Goal: Information Seeking & Learning: Learn about a topic

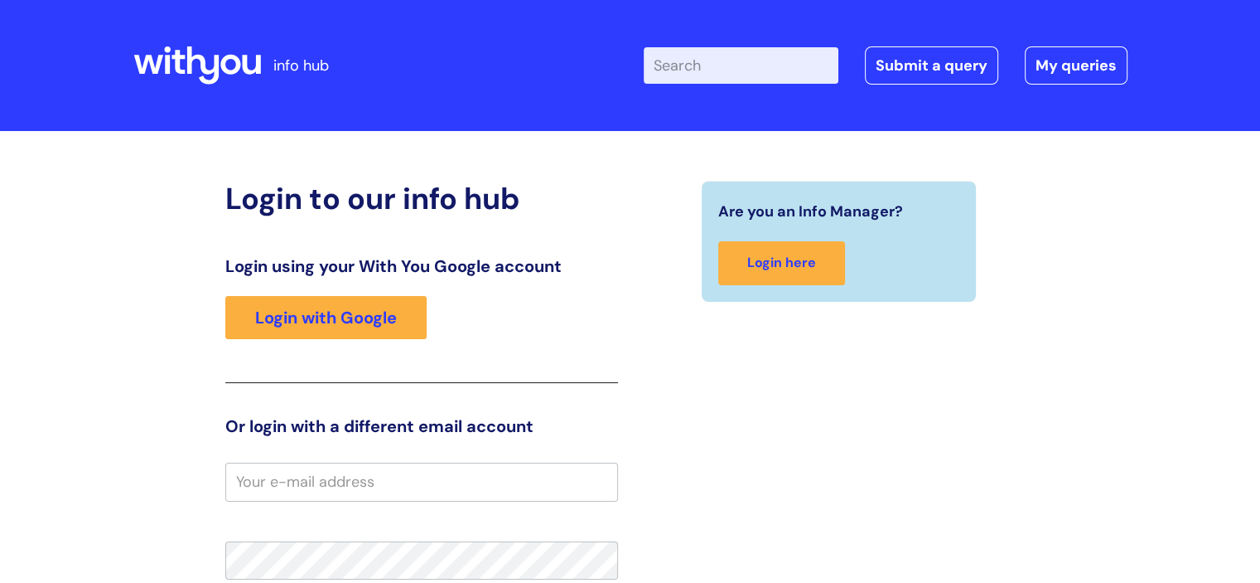
click at [726, 54] on input "Enter your search term here..." at bounding box center [741, 65] width 195 height 36
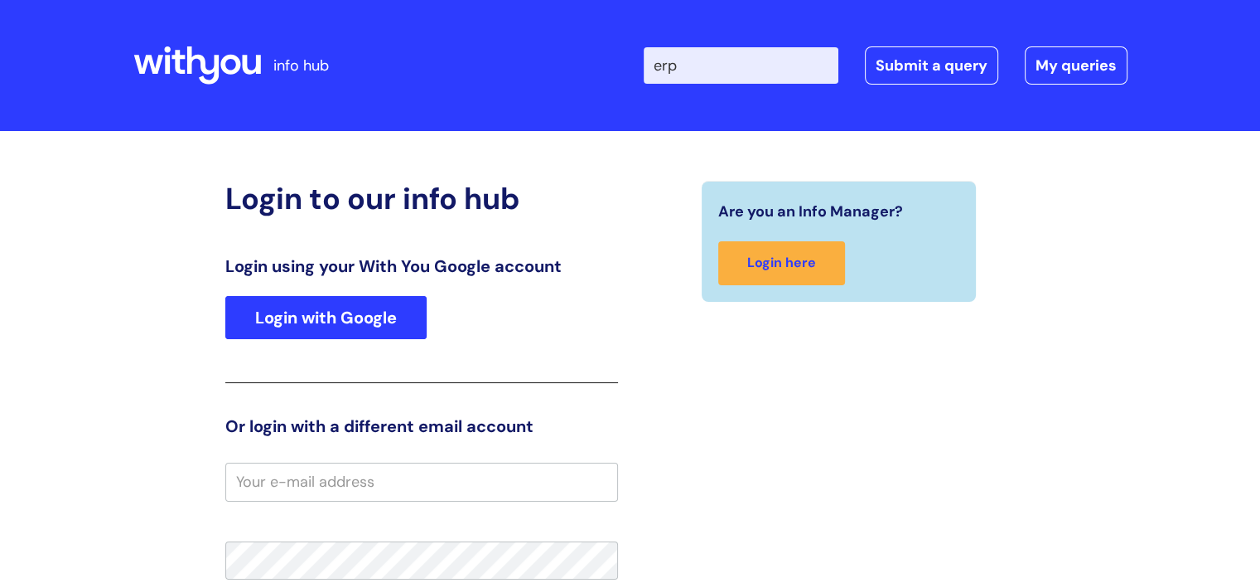
type input "erp"
click at [275, 320] on link "Login with Google" at bounding box center [325, 317] width 201 height 43
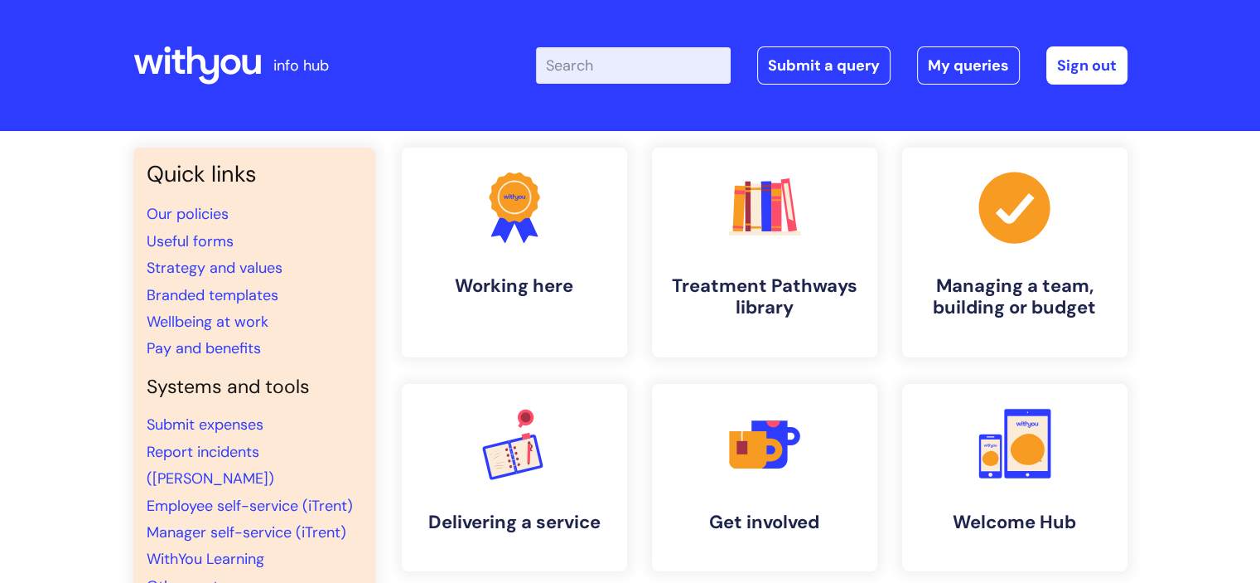
click at [646, 83] on input "Enter your search term here..." at bounding box center [633, 65] width 195 height 36
click at [626, 65] on input "Enter your search term here..." at bounding box center [633, 65] width 195 height 36
type input "erp"
click button "Search" at bounding box center [0, 0] width 0 height 0
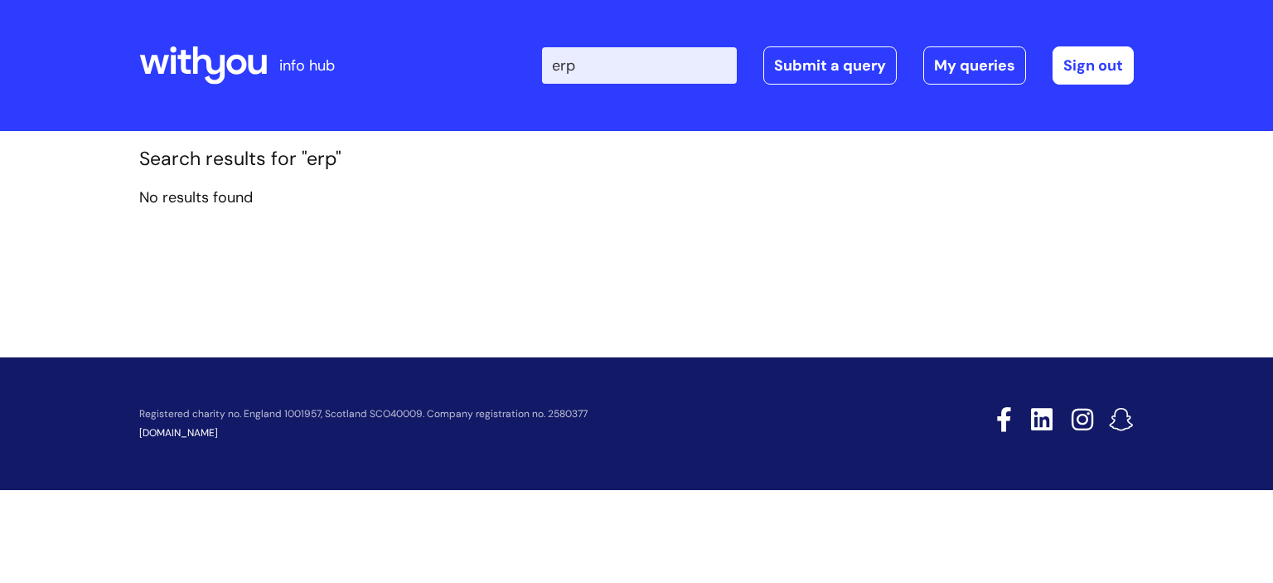
click at [241, 56] on icon at bounding box center [236, 65] width 20 height 20
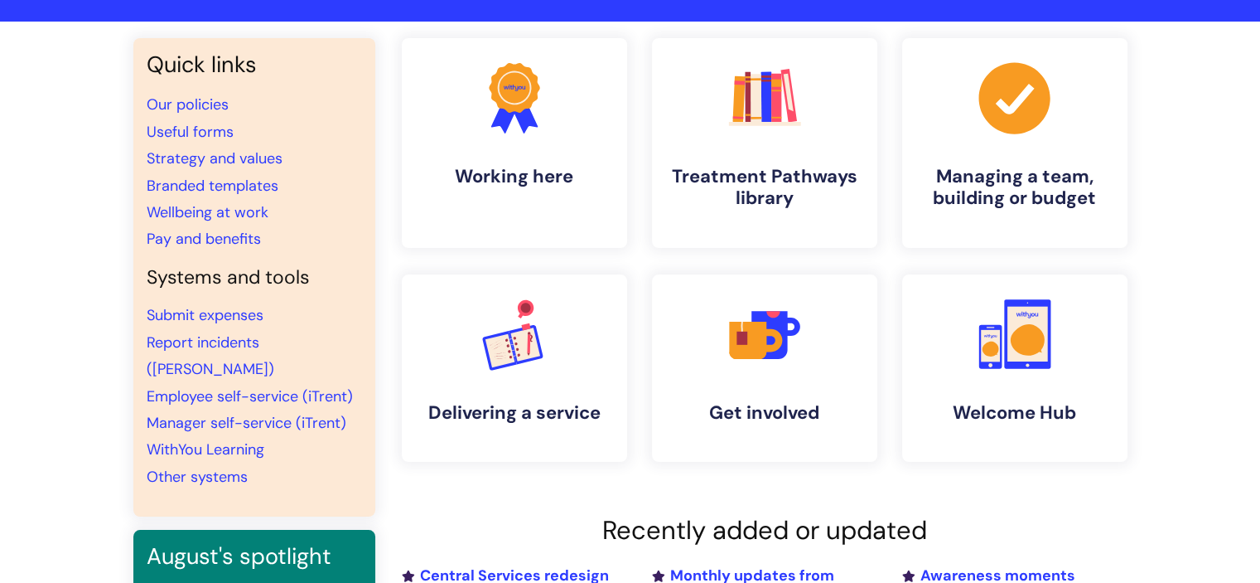
scroll to position [83, 0]
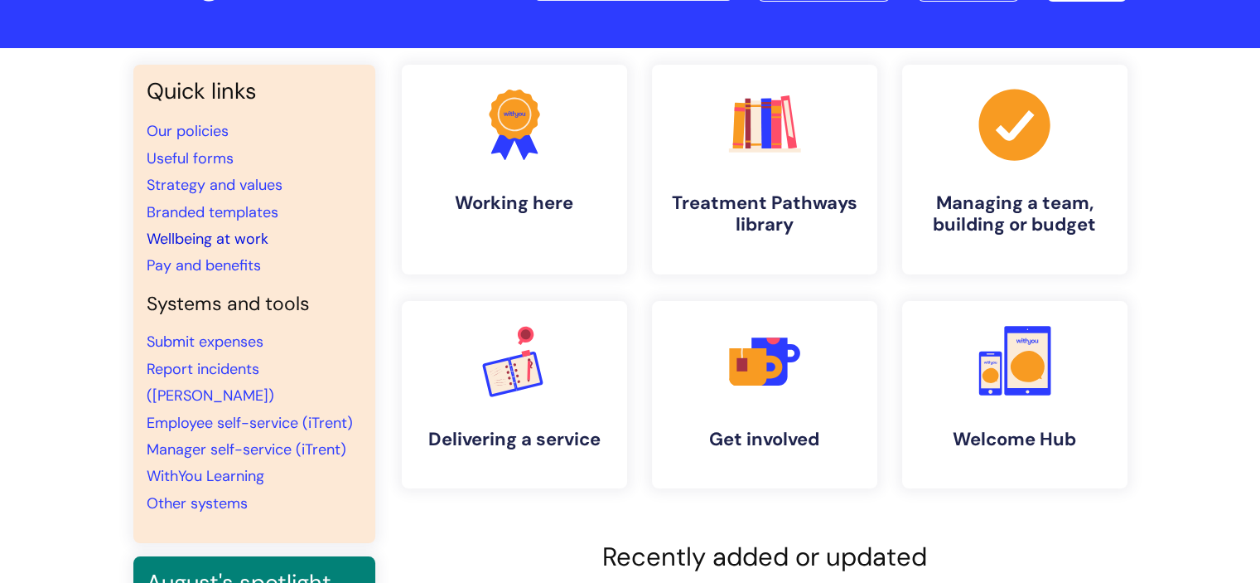
click at [213, 229] on link "Wellbeing at work" at bounding box center [208, 239] width 122 height 20
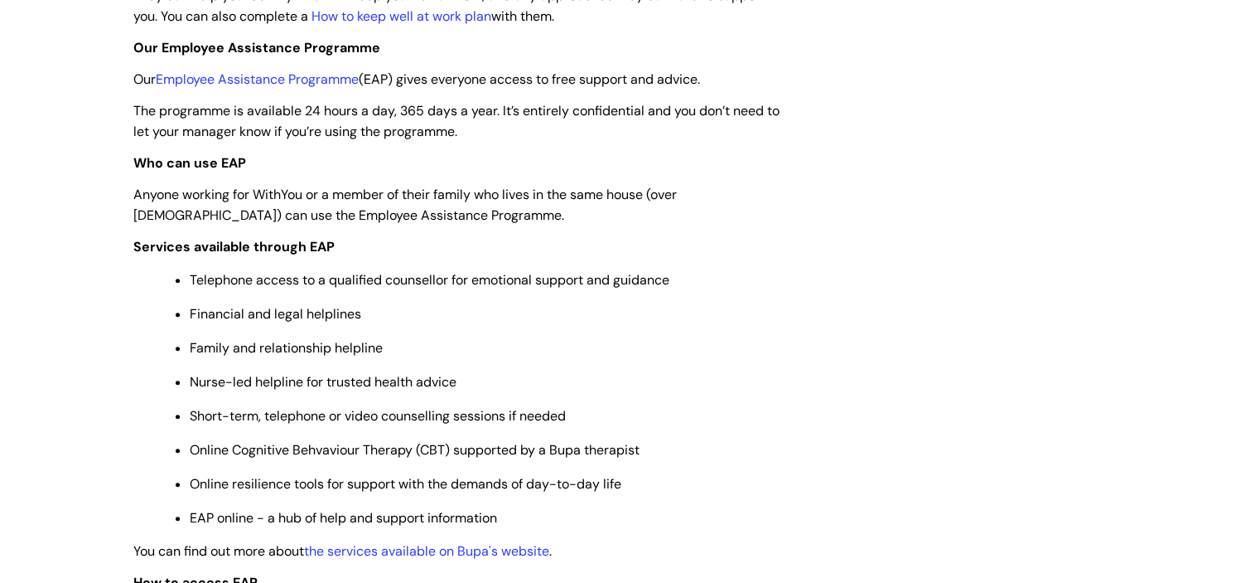
scroll to position [580, 0]
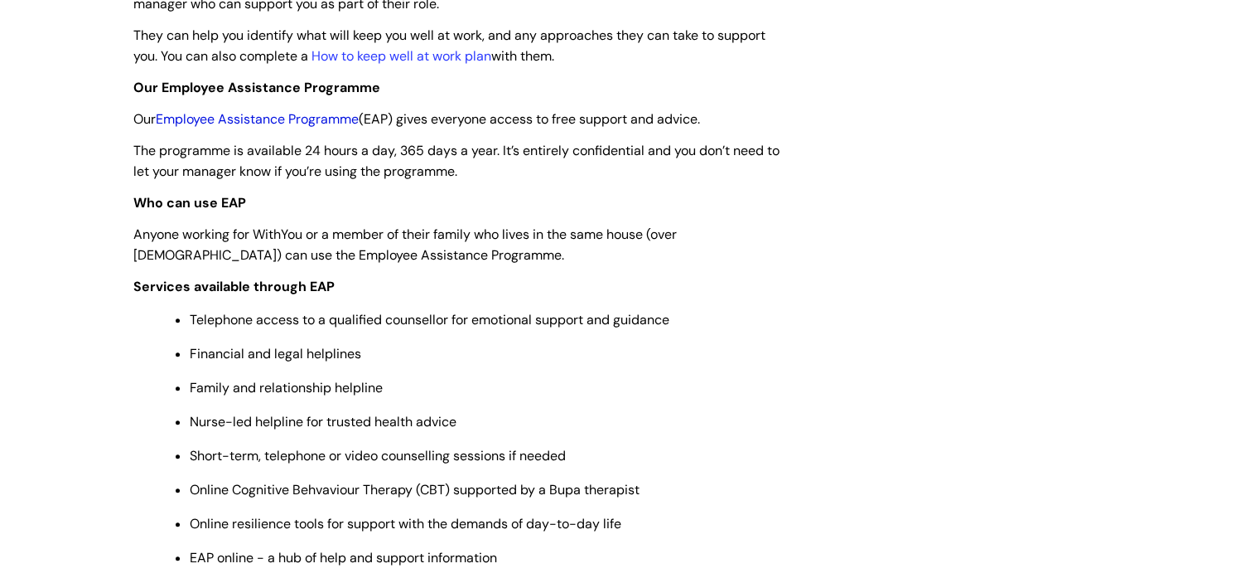
click at [259, 116] on link "Employee Assistance Programme" at bounding box center [257, 118] width 203 height 17
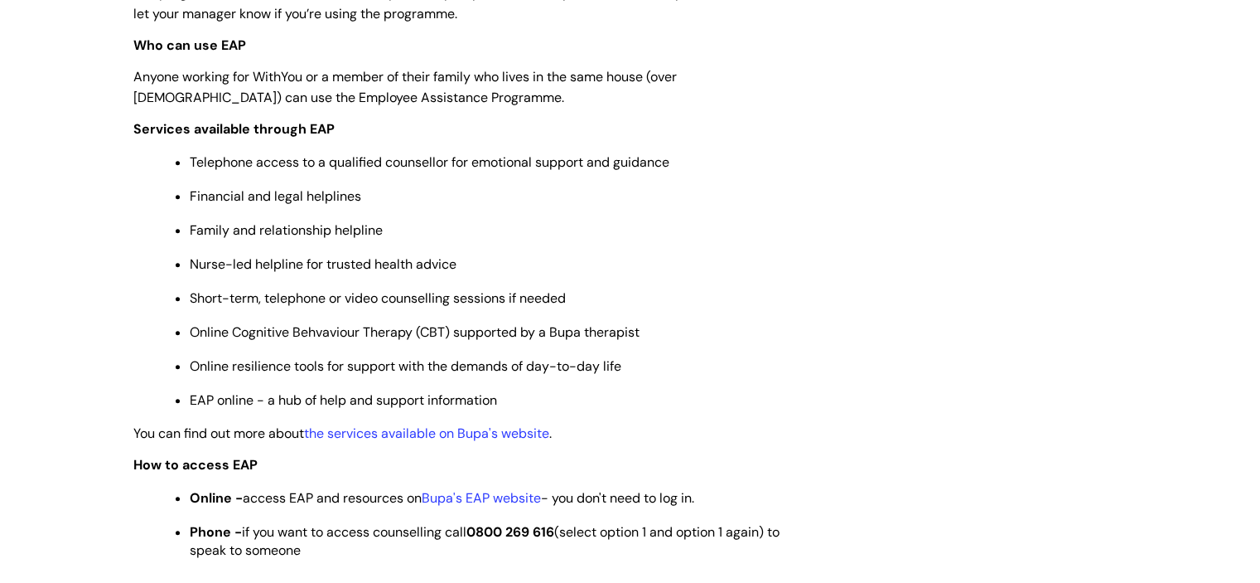
scroll to position [746, 0]
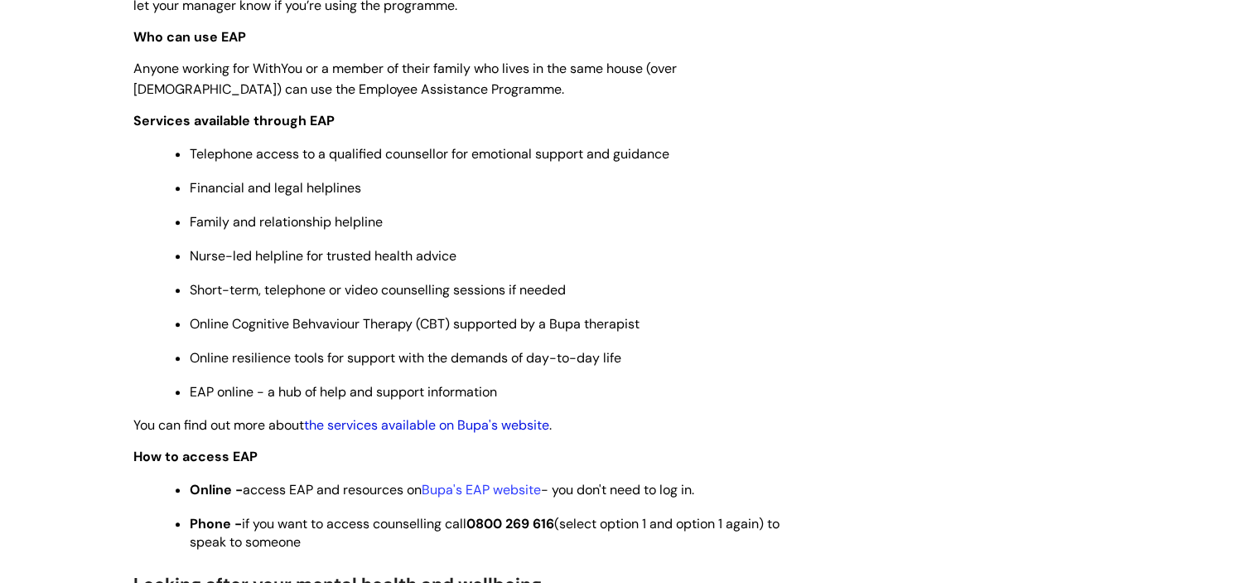
click at [395, 433] on link "the services available on Bupa's website" at bounding box center [426, 424] width 245 height 17
